Goal: Task Accomplishment & Management: Complete application form

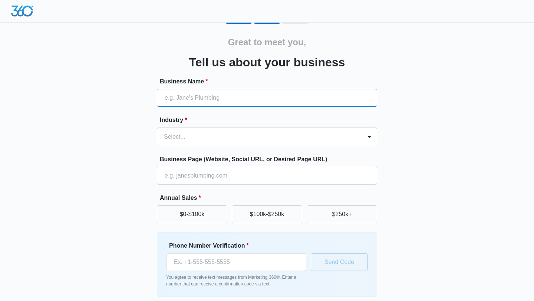
click at [285, 100] on input "Business Name *" at bounding box center [267, 98] width 220 height 18
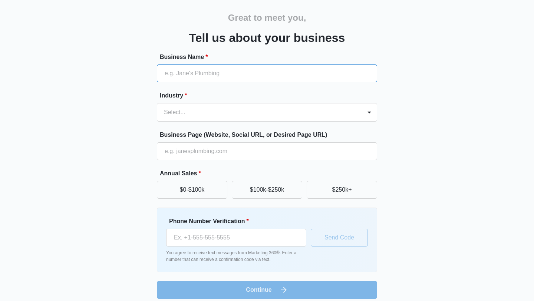
scroll to position [31, 0]
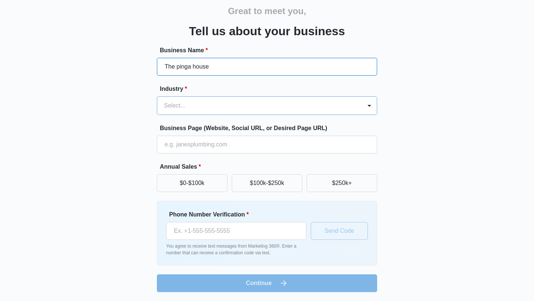
type input "The pinga house"
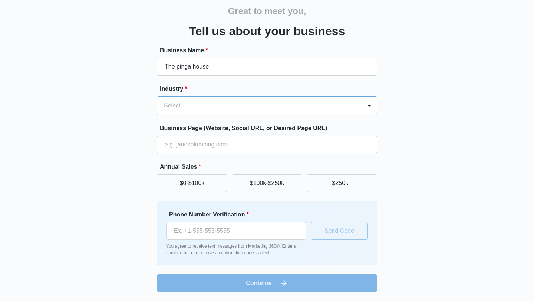
click at [218, 99] on div "Select..." at bounding box center [259, 106] width 205 height 18
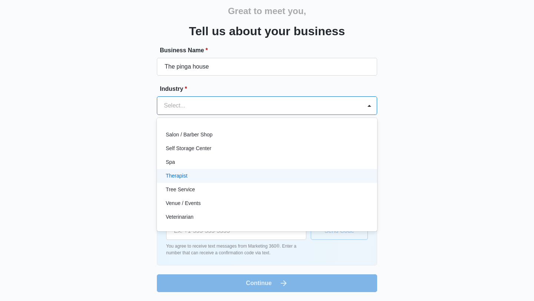
scroll to position [0, 0]
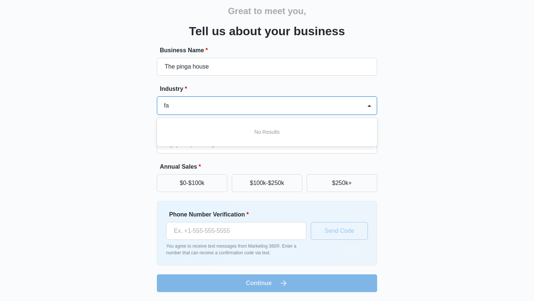
type input "f"
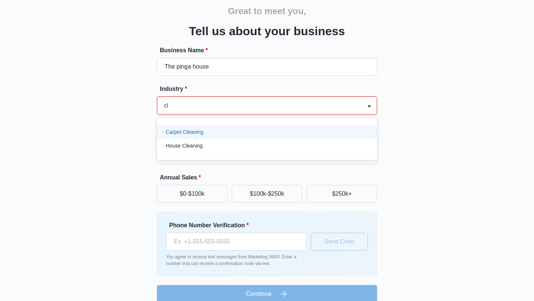
type input "c"
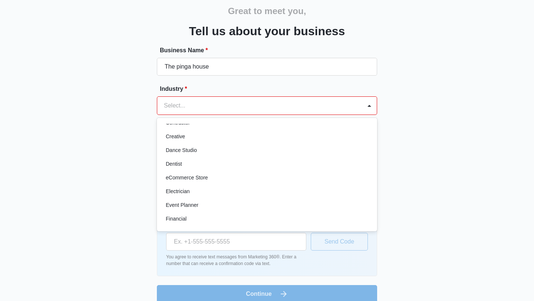
scroll to position [133, 0]
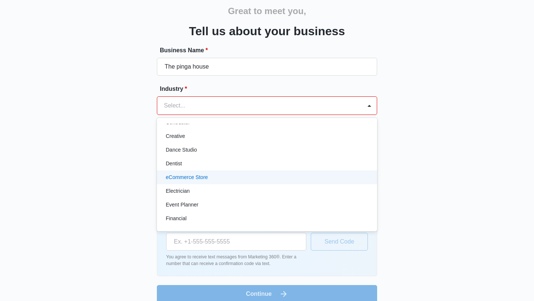
click at [260, 176] on div "eCommerce Store" at bounding box center [266, 177] width 201 height 8
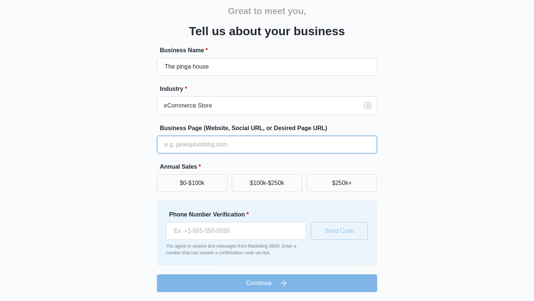
click at [221, 142] on input "Business Page (Website, Social URL, or Desired Page URL)" at bounding box center [267, 145] width 220 height 18
type input "[DOMAIN_NAME]"
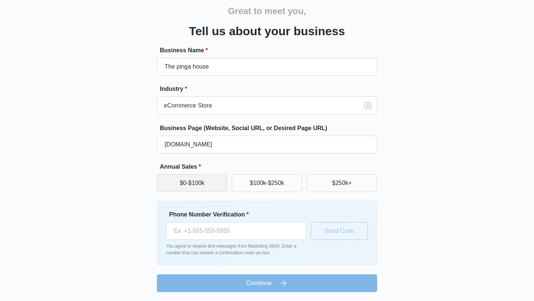
click at [201, 184] on button "$0-$100k" at bounding box center [192, 183] width 70 height 18
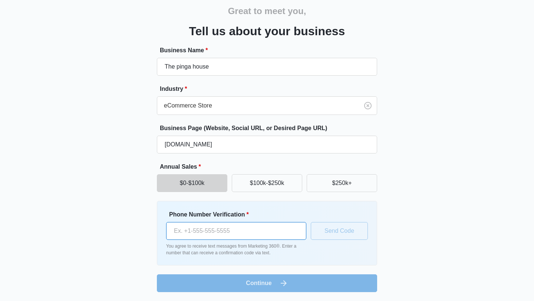
click at [215, 230] on input "Phone Number Verification *" at bounding box center [236, 231] width 140 height 18
type input "[PHONE_NUMBER]"
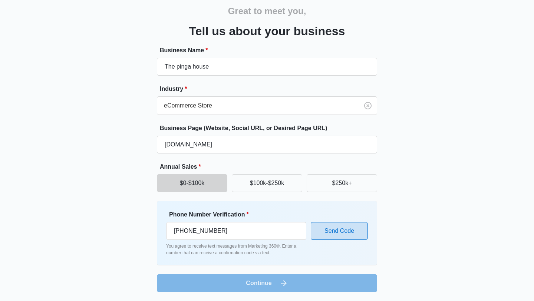
click at [344, 227] on button "Send Code" at bounding box center [339, 231] width 57 height 18
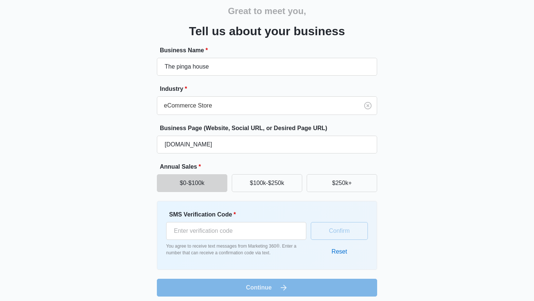
scroll to position [36, 0]
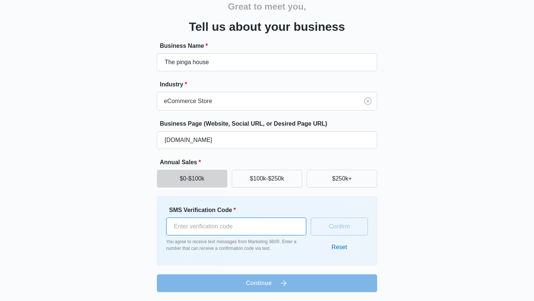
click at [245, 231] on input "SMS Verification Code *" at bounding box center [236, 227] width 140 height 18
type input "233333"
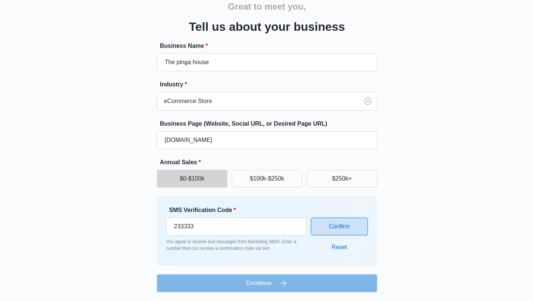
click at [342, 229] on button "Confirm" at bounding box center [339, 227] width 57 height 18
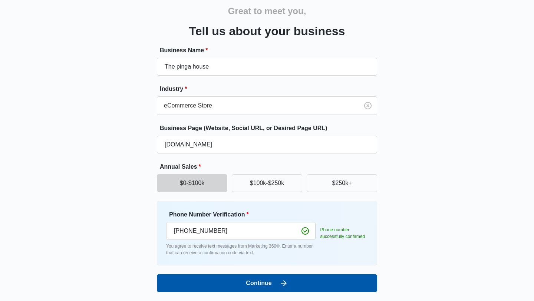
click at [298, 283] on button "Continue" at bounding box center [267, 283] width 220 height 18
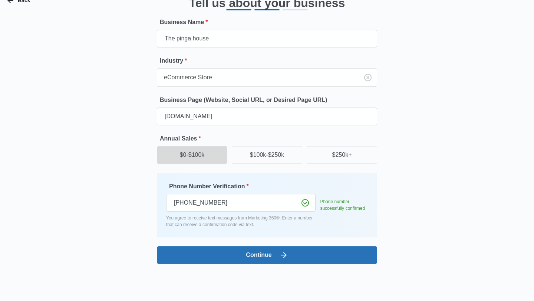
scroll to position [0, 0]
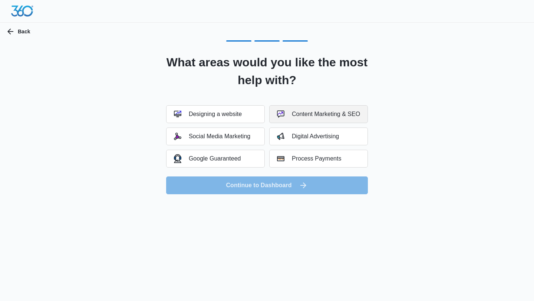
click at [316, 115] on div "Content Marketing & SEO" at bounding box center [318, 113] width 83 height 7
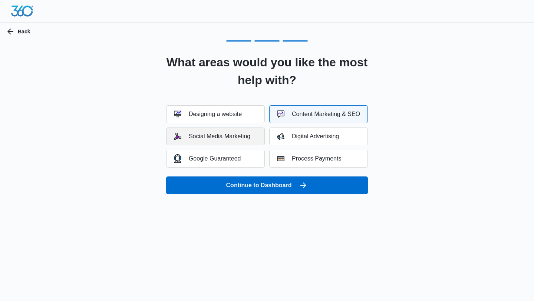
click at [249, 142] on button "Social Media Marketing" at bounding box center [215, 136] width 99 height 18
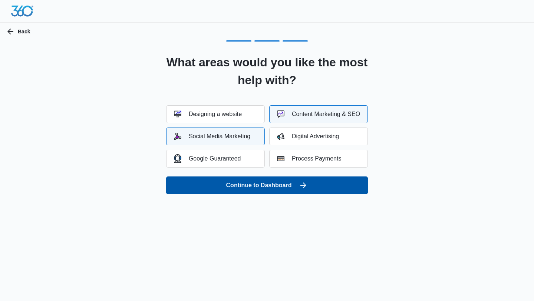
click at [270, 188] on button "Continue to Dashboard" at bounding box center [267, 185] width 202 height 18
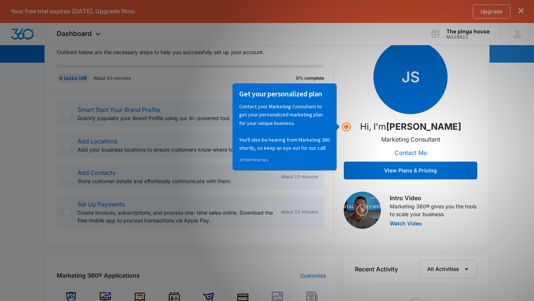
scroll to position [94, 0]
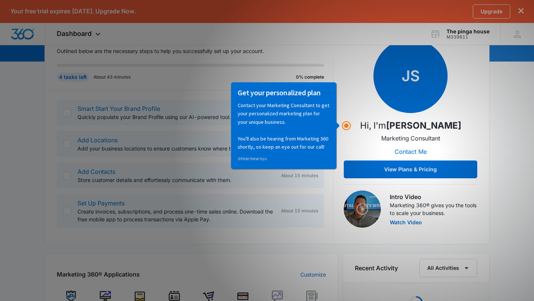
click at [275, 253] on div "Getting Started Outlined below are the necessary steps to help you successfully…" at bounding box center [266, 244] width 445 height 439
click at [277, 245] on div "Getting Started Outlined below are the necessary steps to help you successfully…" at bounding box center [266, 244] width 445 height 439
click at [305, 66] on progress at bounding box center [190, 65] width 267 height 3
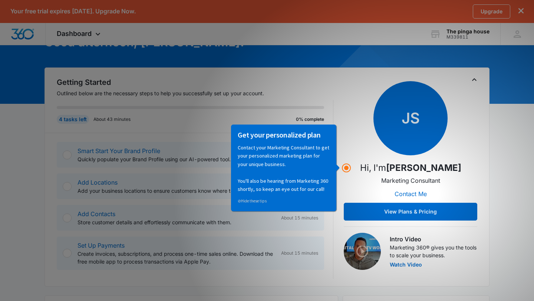
scroll to position [0, 0]
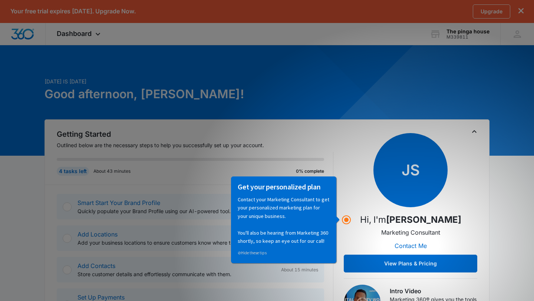
click at [299, 127] on div "Getting Started Outlined below are the necessary steps to help you successfully…" at bounding box center [266, 228] width 445 height 219
click at [307, 218] on p "Contact your Marketing Consultant to get your personalized marketing plan for y…" at bounding box center [283, 220] width 92 height 50
